Goal: Communication & Community: Answer question/provide support

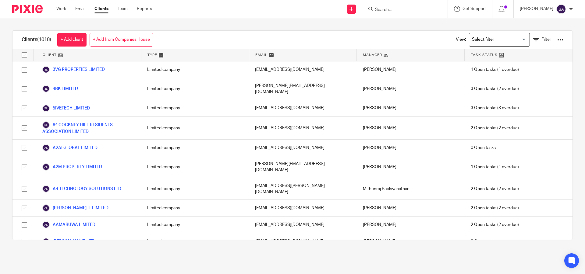
click at [392, 9] on input "Search" at bounding box center [401, 9] width 55 height 5
paste input "SOUL CONNECT PROPERTIES LTD"
type input "SOUL CONNECT PROPERTIES LTD"
click at [409, 29] on link at bounding box center [424, 26] width 103 height 14
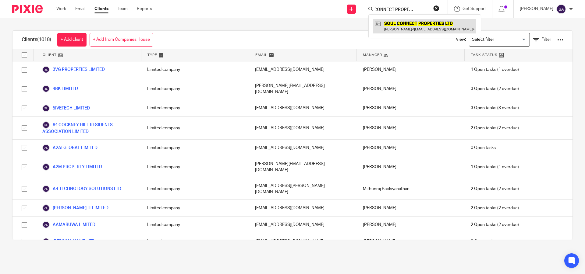
scroll to position [0, 0]
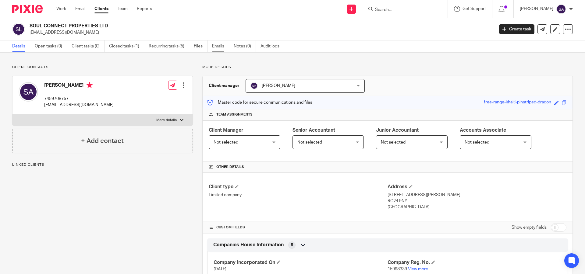
click at [218, 47] on link "Emails" at bounding box center [220, 47] width 17 height 12
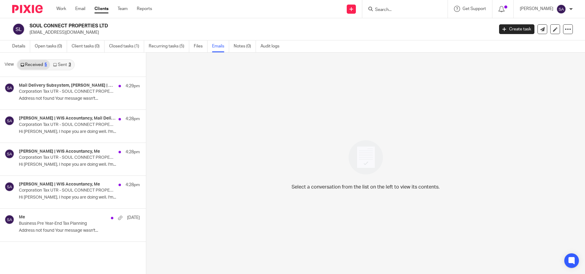
click at [235, 172] on div "Select a conversation from the list on the left to view its contents." at bounding box center [365, 164] width 439 height 222
click at [63, 65] on link "Sent 3" at bounding box center [62, 65] width 24 height 10
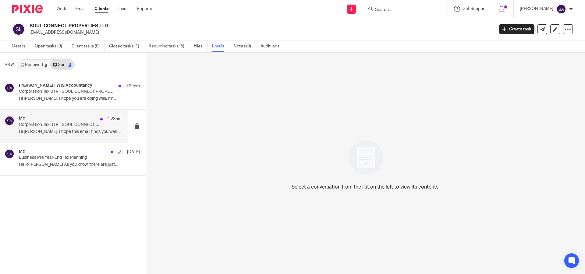
click at [67, 125] on p "Corporation Tax UTR - SOUL CONNECT PROPERTIES LTD" at bounding box center [60, 124] width 82 height 5
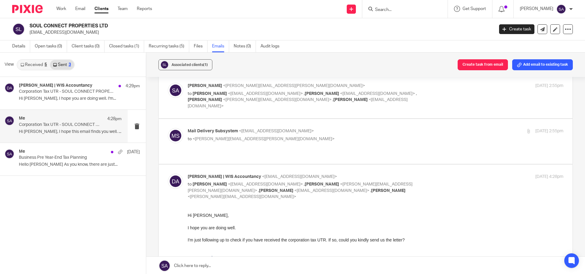
scroll to position [23, 0]
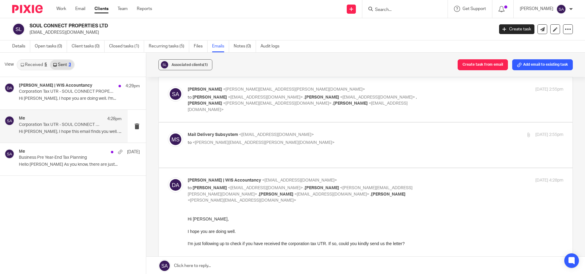
click at [344, 140] on p "to <shafiya.abdulla@wis-accountancy.co.uk>" at bounding box center [313, 143] width 250 height 6
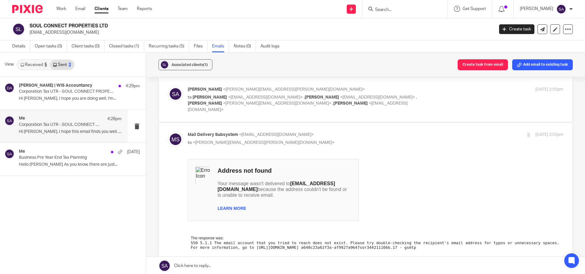
scroll to position [0, 0]
click at [344, 140] on p "to <shafiya.abdulla@wis-accountancy.co.uk>" at bounding box center [313, 143] width 250 height 6
checkbox input "false"
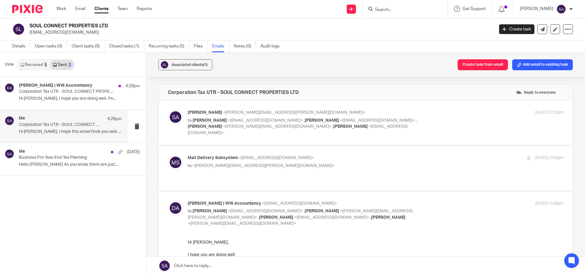
click at [441, 120] on div "Shafiya Abdulla <shafiya.abdulla@wis-accountancy.co.uk> to Sourav Addya <sourav…" at bounding box center [376, 123] width 376 height 27
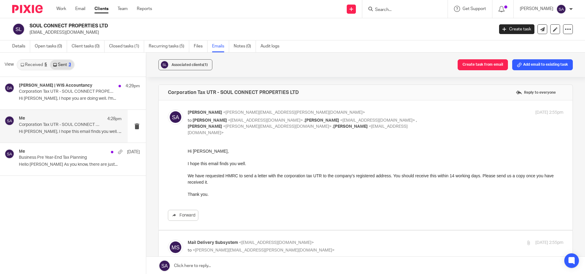
click at [441, 120] on div "Shafiya Abdulla <shafiya.abdulla@wis-accountancy.co.uk> to Sourav Addya <sourav…" at bounding box center [376, 123] width 376 height 27
checkbox input "false"
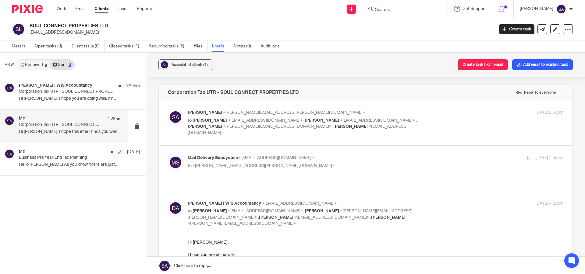
click at [29, 66] on link "Received 5" at bounding box center [33, 65] width 33 height 10
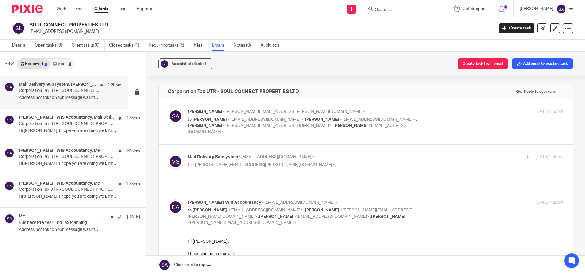
click at [59, 91] on p "Corporation Tax UTR - SOUL CONNECT PROPERTIES LTD" at bounding box center [60, 90] width 82 height 5
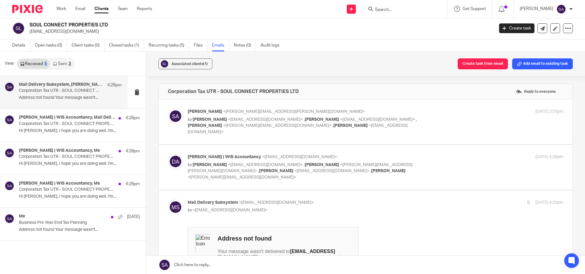
click at [451, 122] on div "Shafiya Abdulla <shafiya.abdulla@wis-accountancy.co.uk> to Sourav Addya <sourav…" at bounding box center [376, 122] width 376 height 27
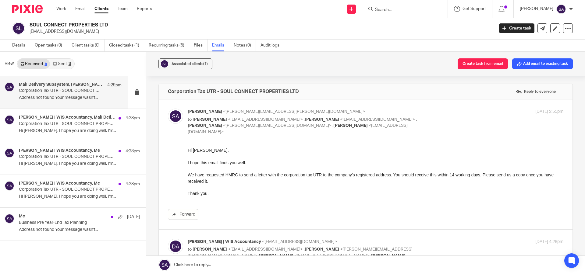
click at [451, 122] on div "Shafiya Abdulla <shafiya.abdulla@wis-accountancy.co.uk> to Sourav Addya <sourav…" at bounding box center [376, 122] width 376 height 27
checkbox input "false"
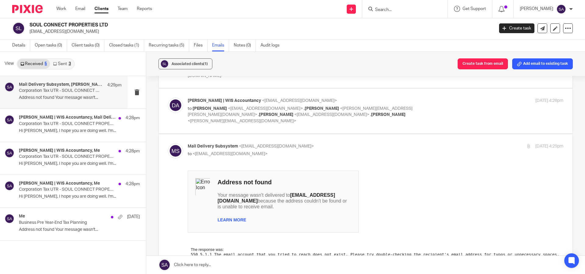
scroll to position [61, 0]
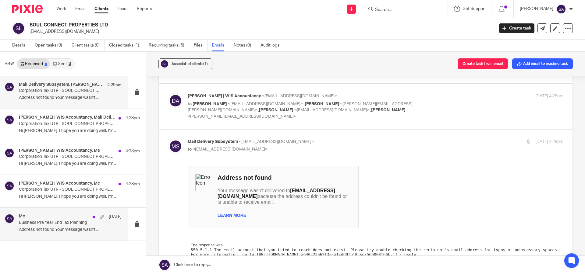
click at [51, 221] on p "Business Pre Year-End Tax Planning" at bounding box center [60, 223] width 82 height 5
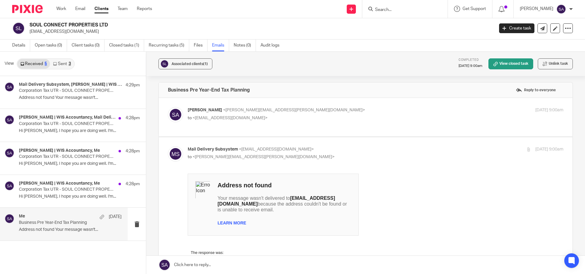
scroll to position [0, 0]
click at [151, 122] on div "Associated clients (1) Completed 2 Aug 2025 9:00am View closed task Unlink task…" at bounding box center [365, 163] width 439 height 223
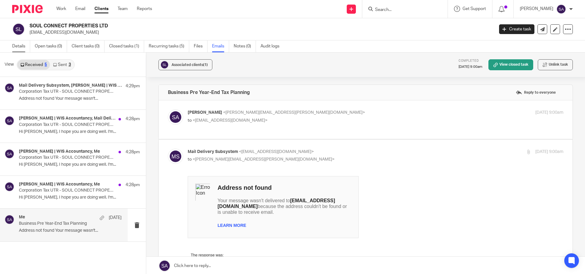
click at [23, 47] on link "Details" at bounding box center [21, 47] width 18 height 12
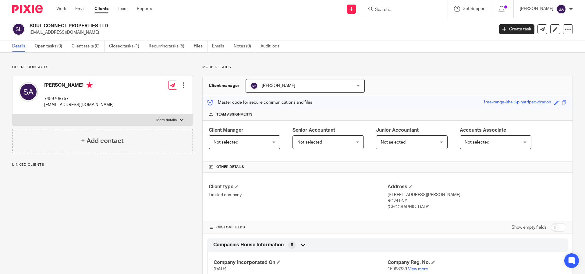
click at [80, 105] on p "[EMAIL_ADDRESS][DOMAIN_NAME]" at bounding box center [78, 105] width 69 height 6
click at [553, 30] on icon at bounding box center [555, 29] width 5 height 5
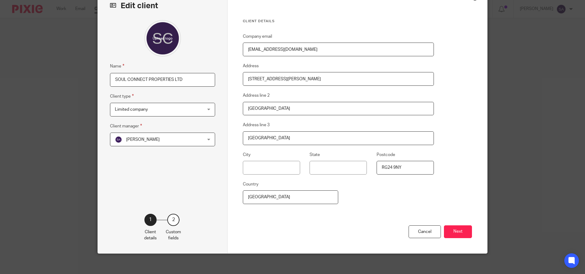
scroll to position [40, 0]
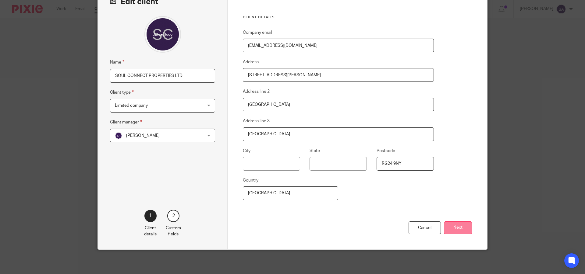
click at [455, 226] on button "Next" at bounding box center [458, 228] width 28 height 13
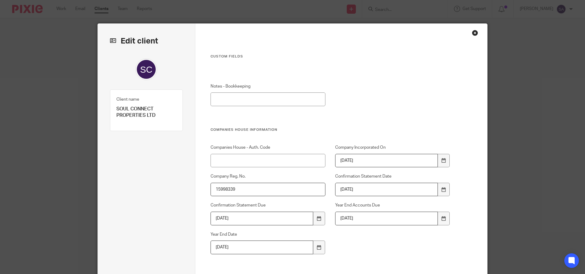
scroll to position [0, 0]
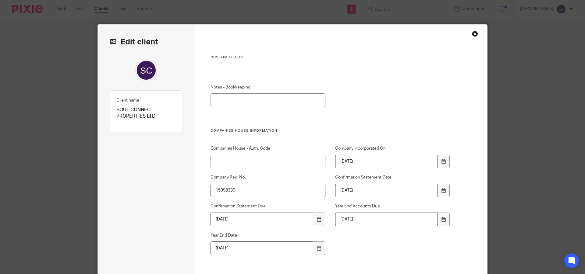
click at [472, 34] on div "Close this dialog window" at bounding box center [475, 34] width 6 height 6
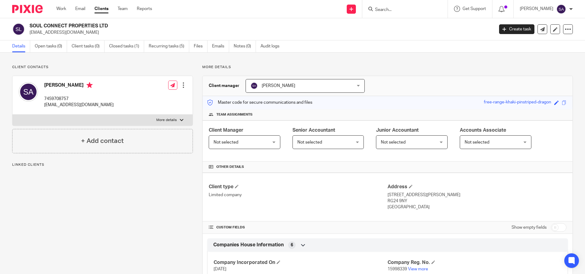
click at [75, 97] on p "7459708757" at bounding box center [78, 99] width 69 height 6
click at [182, 84] on div at bounding box center [183, 85] width 6 height 6
click at [146, 96] on link "Edit contact" at bounding box center [154, 98] width 58 height 9
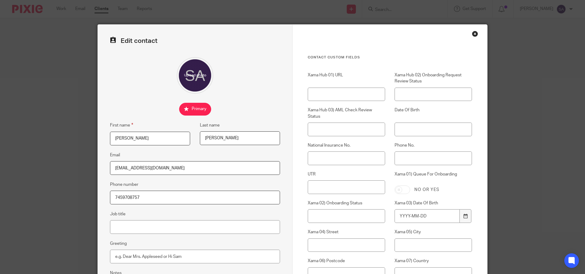
click at [136, 169] on input "[EMAIL_ADDRESS][DOMAIN_NAME]" at bounding box center [195, 168] width 170 height 14
paste input "[EMAIL_ADDRESS][DOMAIN_NAME]"
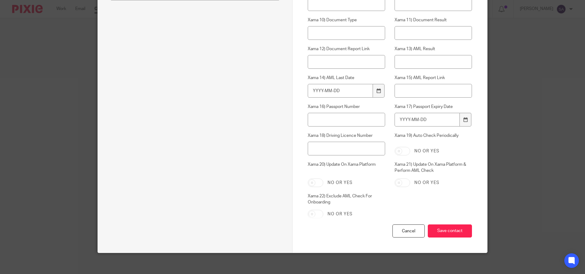
scroll to position [303, 0]
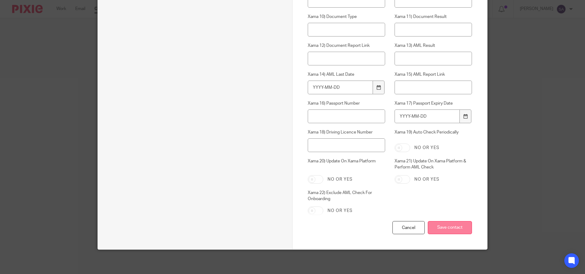
type input "[EMAIL_ADDRESS][DOMAIN_NAME]"
click at [443, 227] on input "Save contact" at bounding box center [450, 227] width 44 height 13
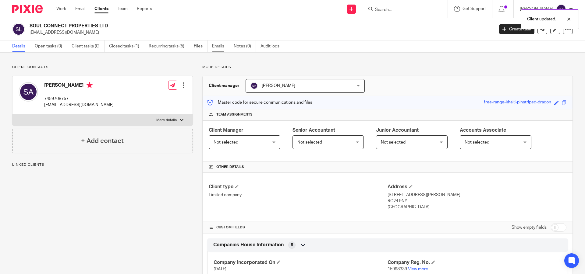
click at [218, 46] on link "Emails" at bounding box center [220, 47] width 17 height 12
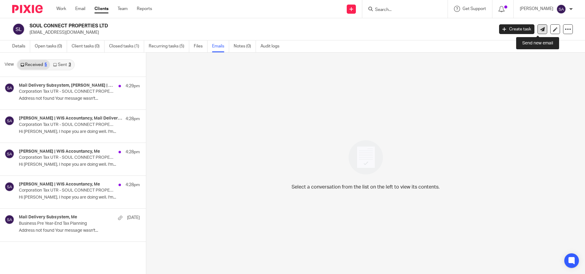
click at [540, 29] on icon at bounding box center [542, 29] width 5 height 5
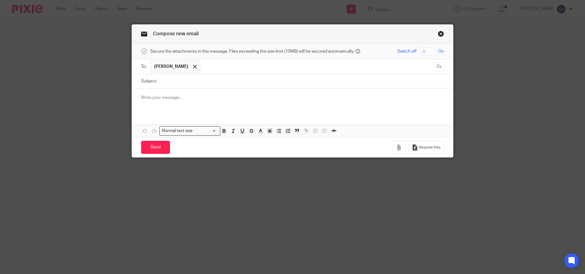
click at [203, 80] on input "Subject:" at bounding box center [302, 82] width 284 height 14
click at [200, 81] on input "kav" at bounding box center [302, 82] width 284 height 14
type input "k"
paste input "Corporation Tax UTR - SOUL CONNECT PROPERTIES LTD"
type input "Corporation Tax UTR - SOUL CONNECT PROPERTIES LTD"
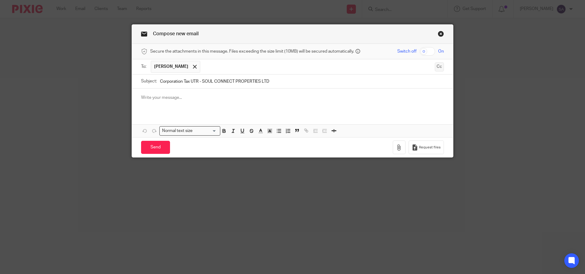
click at [438, 66] on button "Cc" at bounding box center [439, 66] width 9 height 9
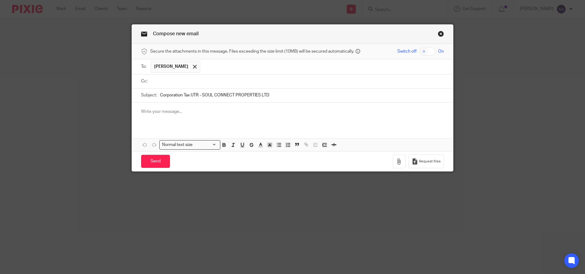
click at [182, 110] on p at bounding box center [292, 112] width 303 height 6
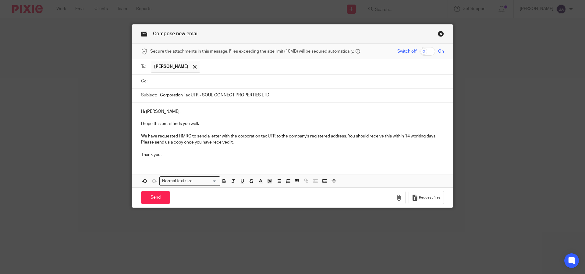
click at [399, 137] on p "We have requested HMRC to send a letter with the corporation tax UTR to the com…" at bounding box center [292, 139] width 303 height 12
drag, startPoint x: 405, startPoint y: 135, endPoint x: 436, endPoint y: 136, distance: 31.4
click at [436, 136] on p "We have requested HMRC to send a letter with the corporation tax UTR to the com…" at bounding box center [292, 139] width 303 height 12
click at [169, 81] on input "text" at bounding box center [296, 81] width 289 height 7
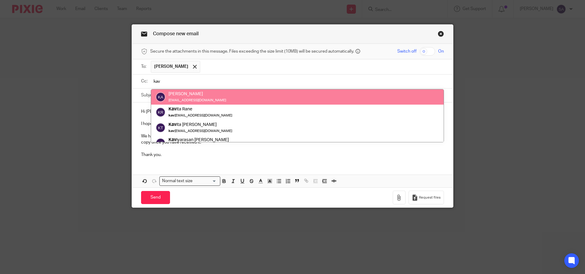
type input "kav"
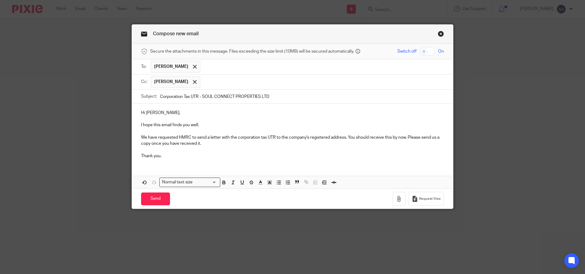
click at [228, 80] on input "text" at bounding box center [322, 82] width 238 height 12
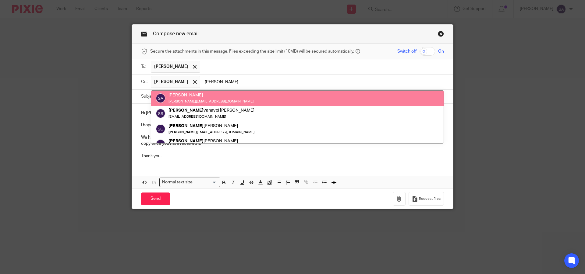
type input "sara"
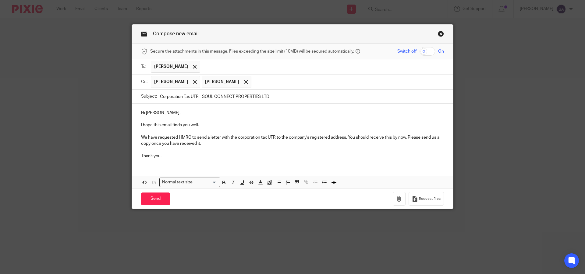
click at [275, 82] on input "text" at bounding box center [347, 82] width 187 height 12
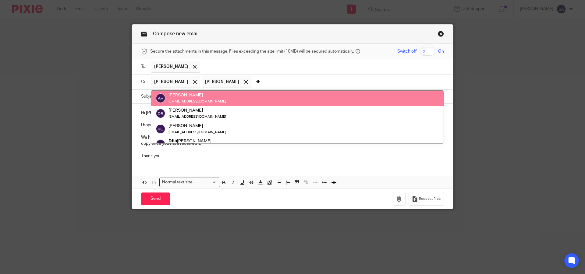
type input "d"
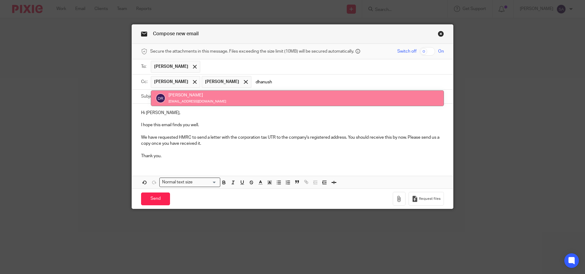
type input "dhanush"
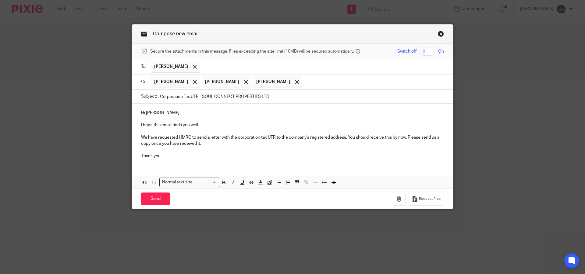
click at [175, 154] on p "Thank you." at bounding box center [292, 156] width 303 height 6
click at [157, 163] on div "Hi Sourav, I hope this email finds you well. We have requested HMRC to send a l…" at bounding box center [292, 134] width 321 height 60
click at [172, 157] on p "Thank you." at bounding box center [292, 156] width 303 height 6
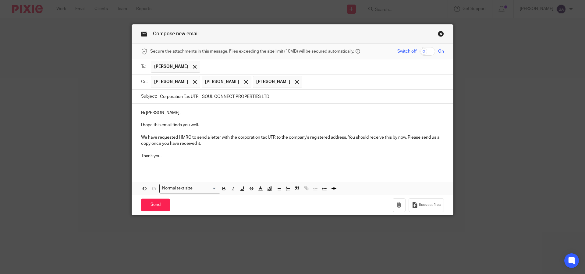
click at [144, 108] on div "Hi Sourav, I hope this email finds you well. We have requested HMRC to send a l…" at bounding box center [292, 137] width 321 height 66
click at [143, 163] on p at bounding box center [292, 162] width 303 height 6
click at [149, 207] on input "Send" at bounding box center [155, 205] width 29 height 13
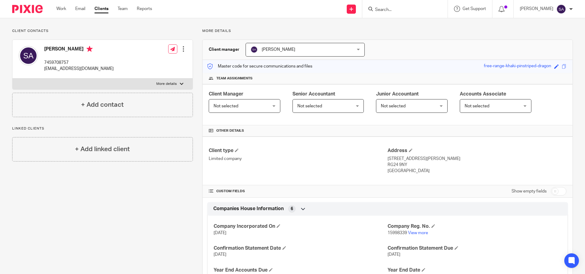
scroll to position [67, 0]
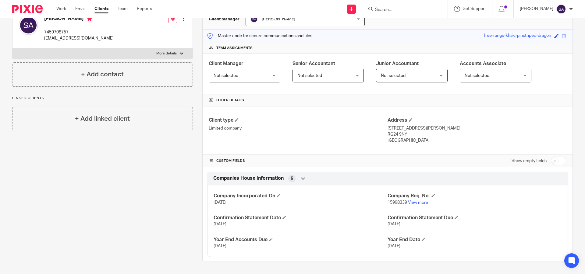
click at [553, 161] on input "checkbox" at bounding box center [559, 161] width 16 height 9
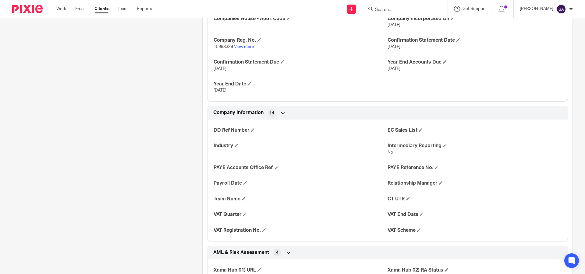
scroll to position [280, 0]
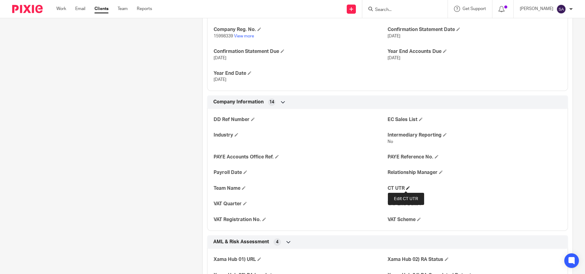
click at [406, 187] on span at bounding box center [408, 188] width 4 height 4
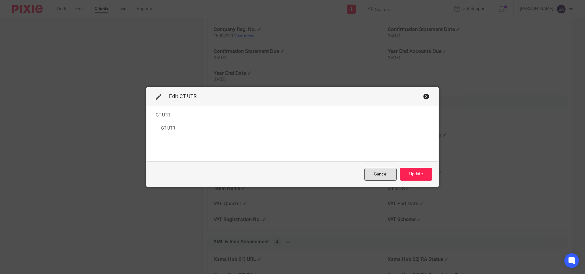
click at [380, 171] on div "Cancel" at bounding box center [380, 174] width 32 height 13
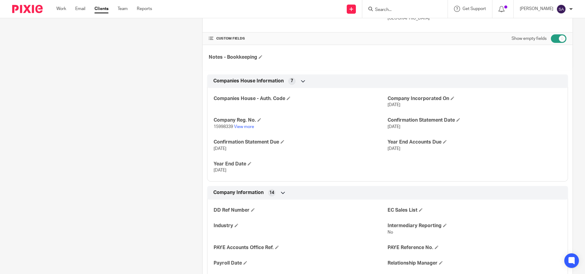
scroll to position [189, 0]
click at [557, 38] on input "checkbox" at bounding box center [559, 39] width 16 height 9
checkbox input "false"
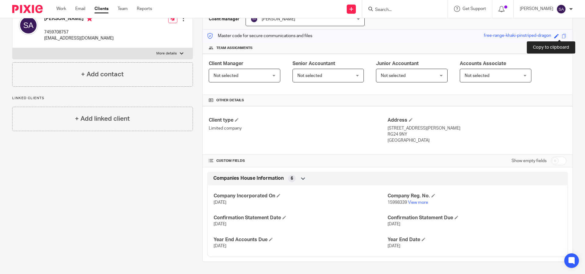
scroll to position [67, 0]
